Goal: Task Accomplishment & Management: Use online tool/utility

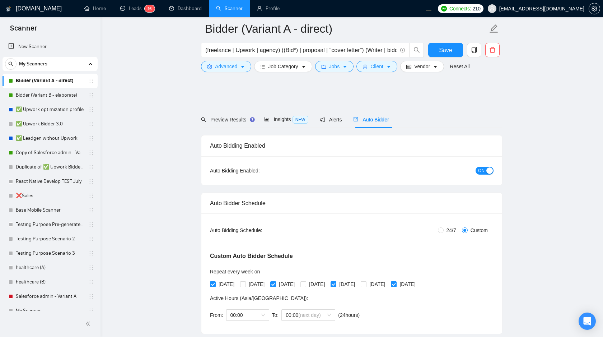
scroll to position [267, 0]
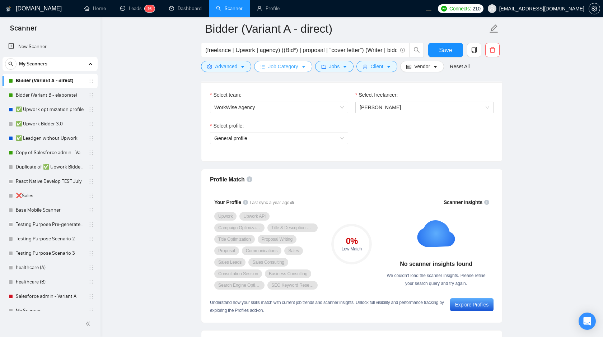
scroll to position [471, 0]
click at [371, 107] on span "[PERSON_NAME]" at bounding box center [380, 107] width 41 height 6
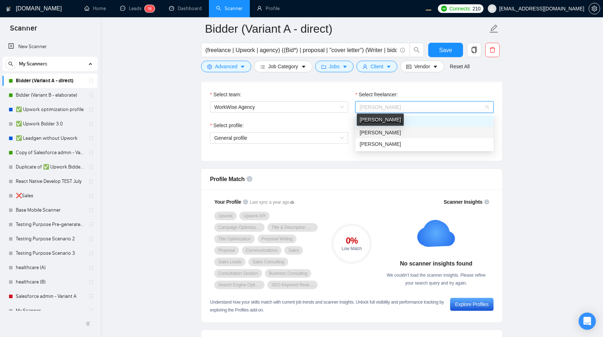
click at [375, 132] on span "[PERSON_NAME]" at bounding box center [380, 133] width 41 height 6
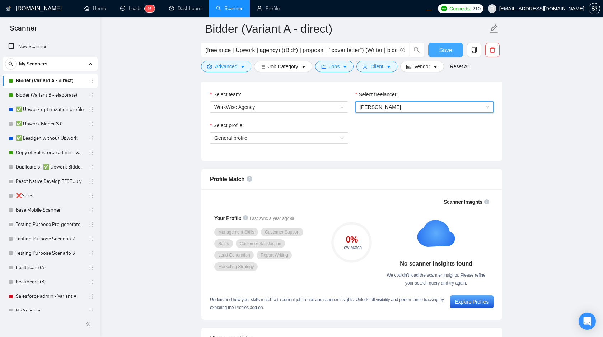
click at [438, 50] on button "Save" at bounding box center [445, 50] width 35 height 14
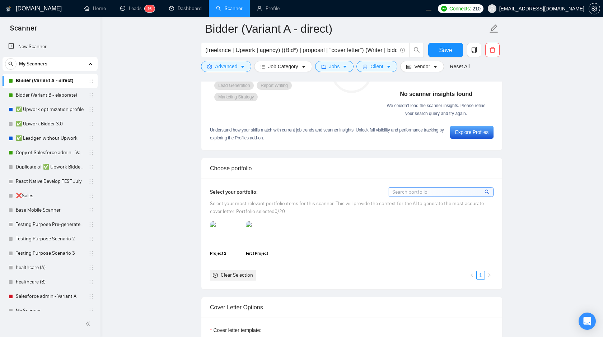
scroll to position [654, 0]
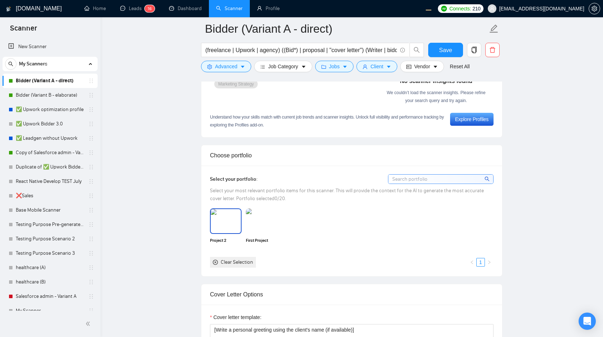
click at [224, 226] on img at bounding box center [226, 221] width 30 height 24
click at [442, 52] on span "Save" at bounding box center [445, 50] width 13 height 9
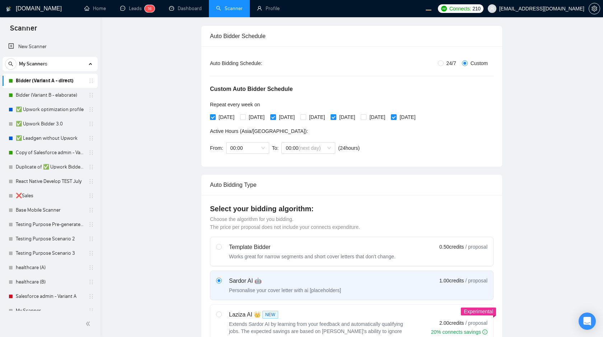
scroll to position [0, 0]
